Goal: Task Accomplishment & Management: Complete application form

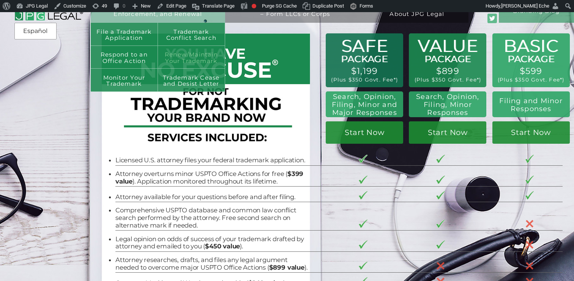
click at [175, 57] on link "Renew/Maintain Your Trademark" at bounding box center [191, 57] width 67 height 23
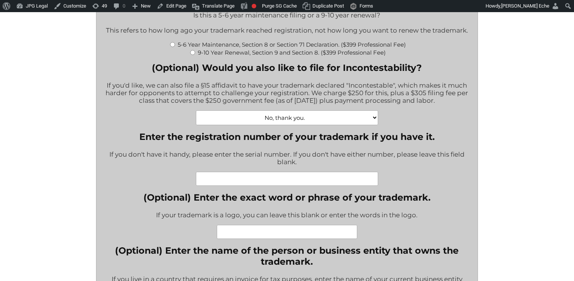
scroll to position [226, 0]
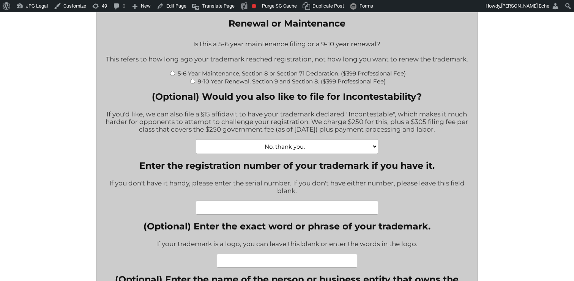
click at [172, 75] on input "5-6 Year Maintenance, Section 8 or Section 71 Declaration. ($399 Professional F…" at bounding box center [172, 73] width 5 height 5
radio input "true"
type input "$774.00"
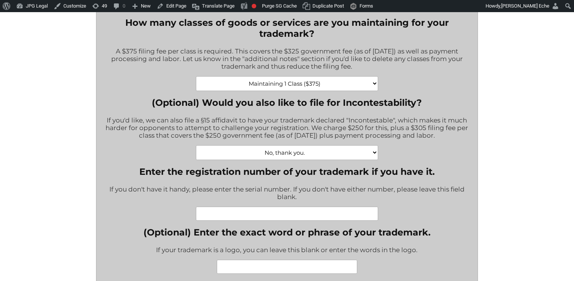
scroll to position [321, 0]
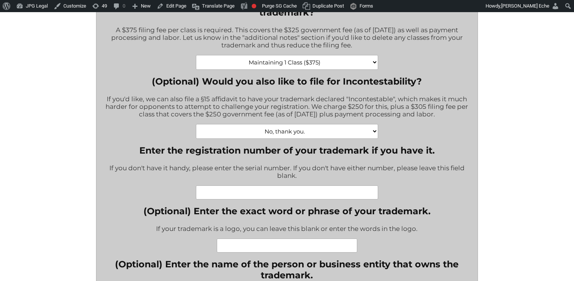
click at [268, 136] on select "No, thank you. Yes, Incontestability for one class. ($555) Yes, Incontestabilit…" at bounding box center [287, 131] width 182 height 15
select select "Yes, Incontestability for one class. ($555)|555"
click at [196, 129] on select "No, thank you. Yes, Incontestability for one class. ($555) Yes, Incontestabilit…" at bounding box center [287, 131] width 182 height 15
type input "$1,329.00"
